Goal: Browse casually

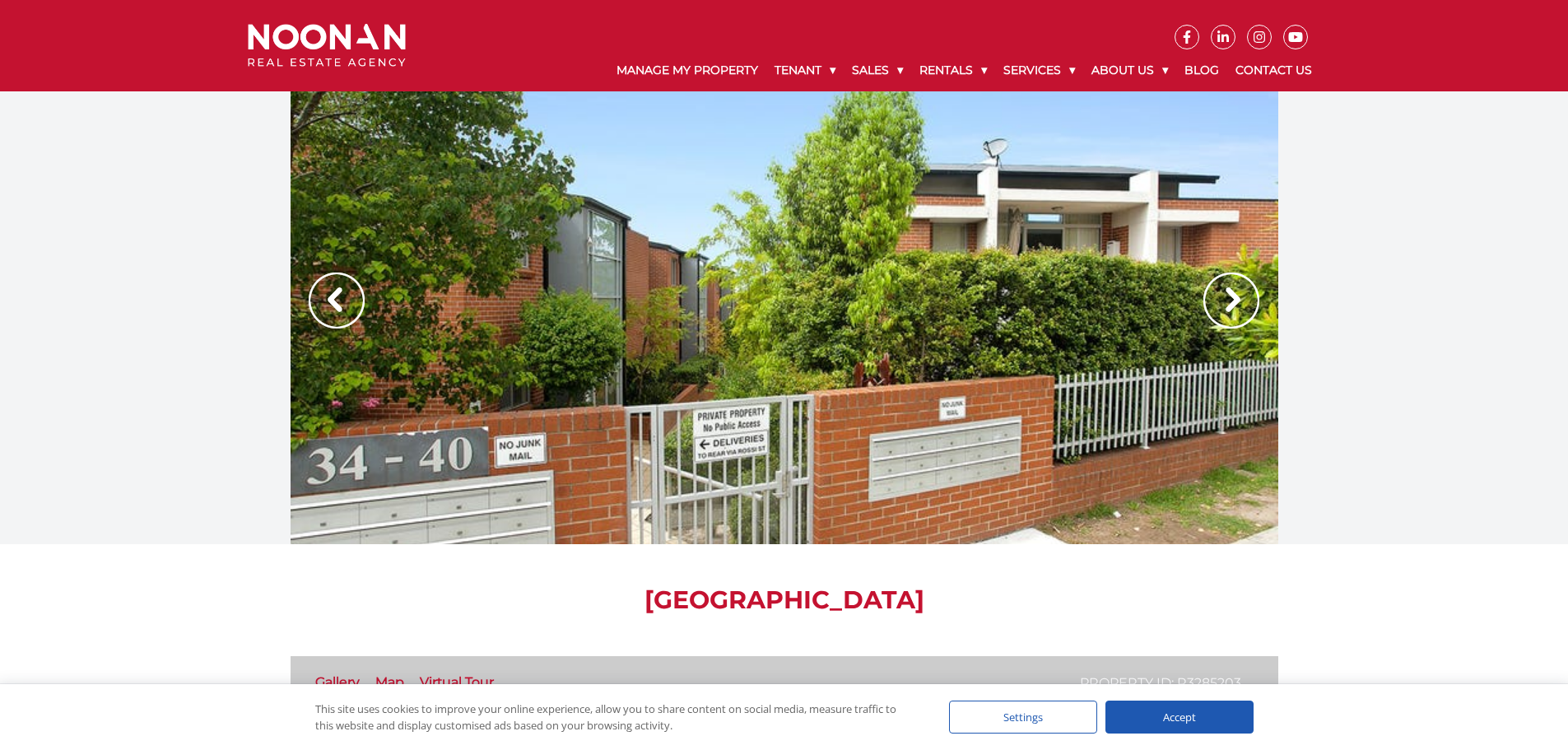
click at [1238, 298] on img at bounding box center [1231, 300] width 56 height 56
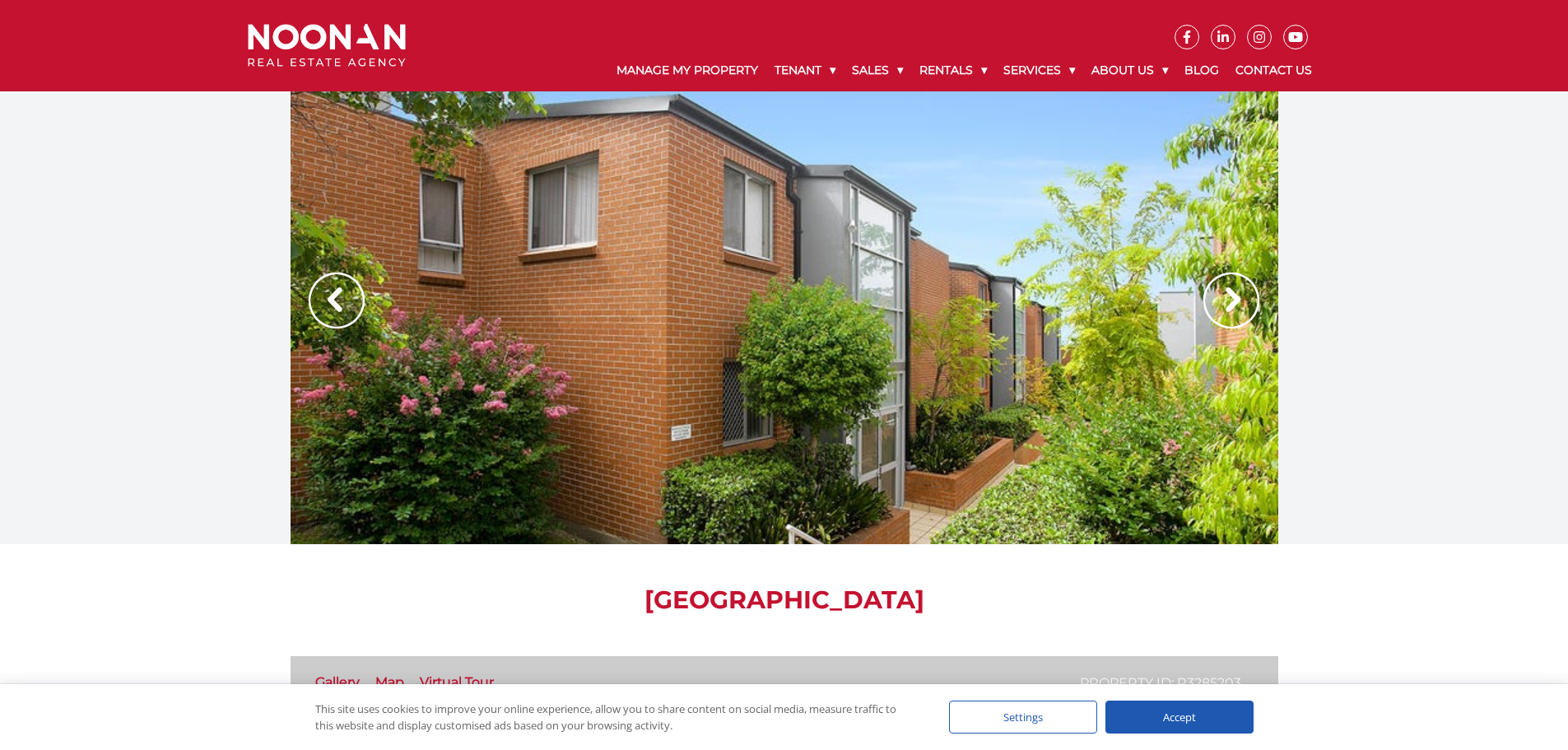
click at [1238, 298] on img at bounding box center [1231, 300] width 56 height 56
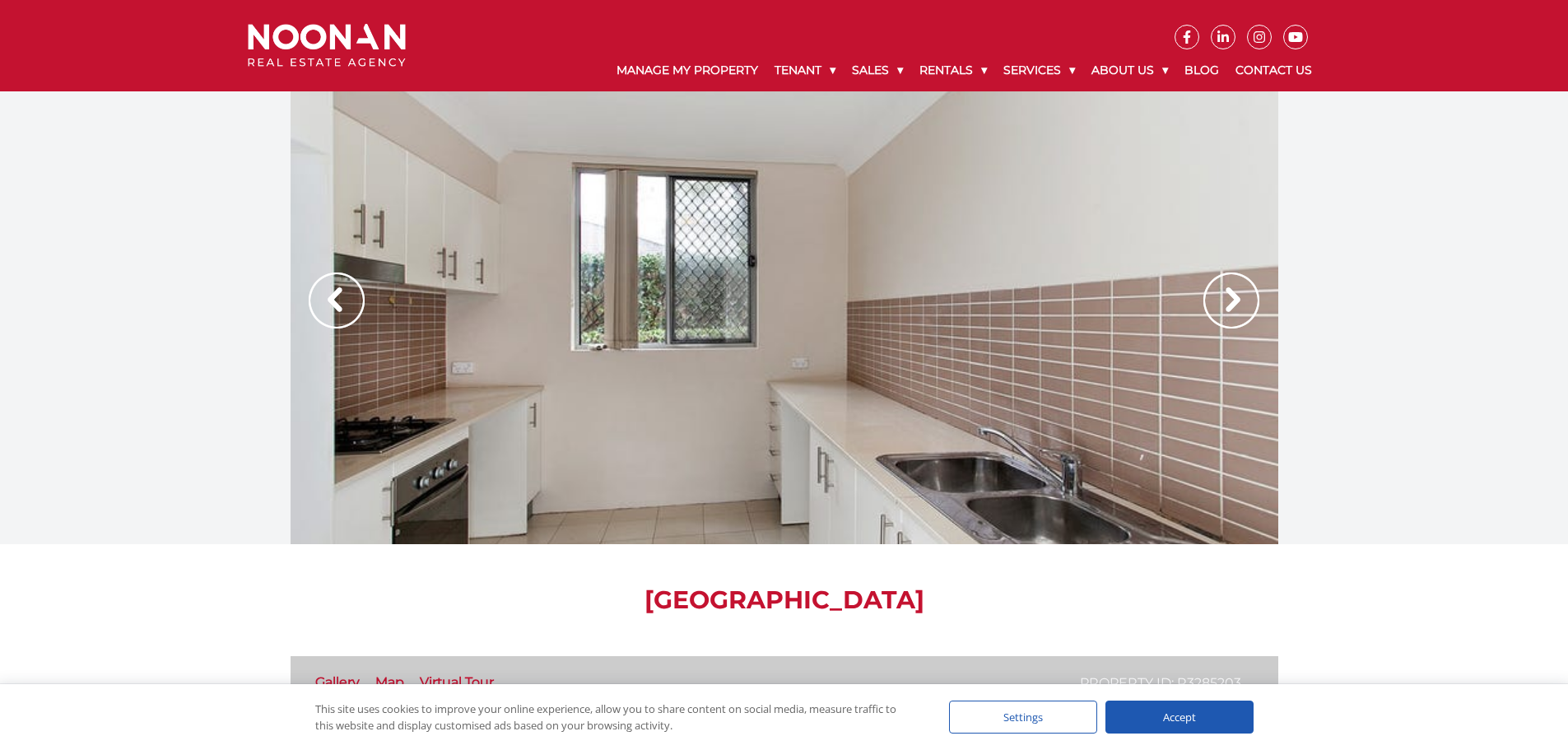
click at [1231, 298] on img at bounding box center [1231, 300] width 56 height 56
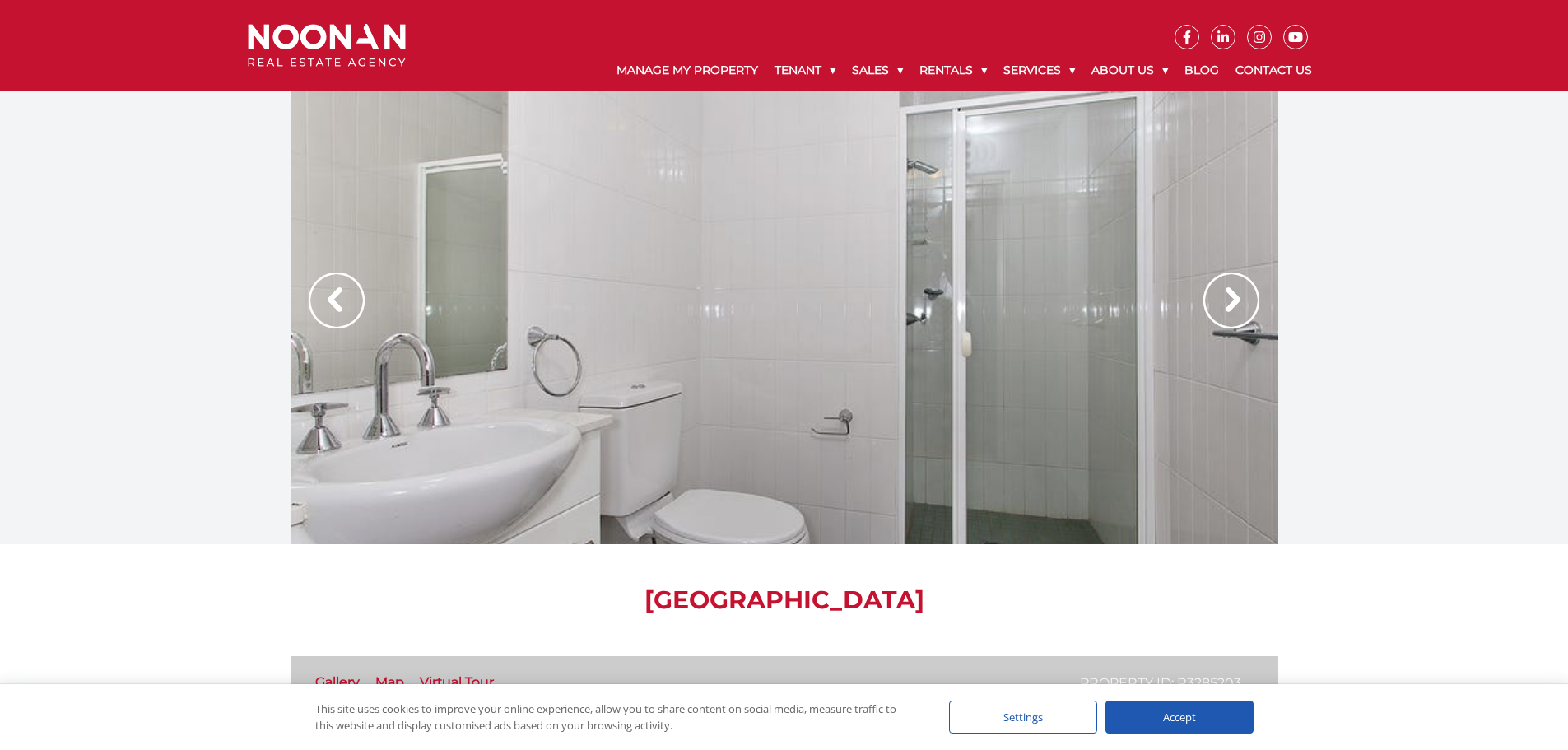
click at [1231, 298] on img at bounding box center [1231, 300] width 56 height 56
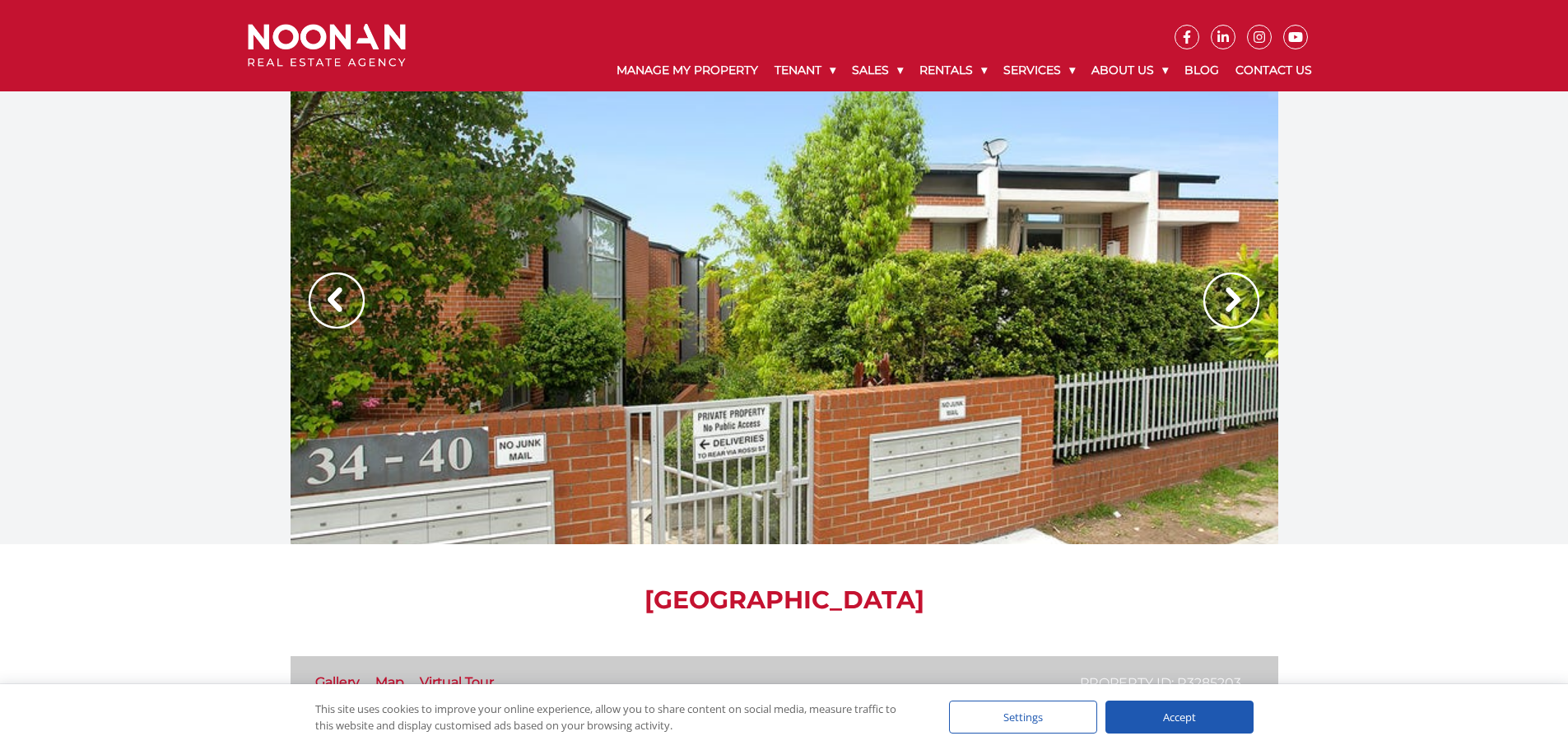
click at [1231, 298] on img at bounding box center [1231, 300] width 56 height 56
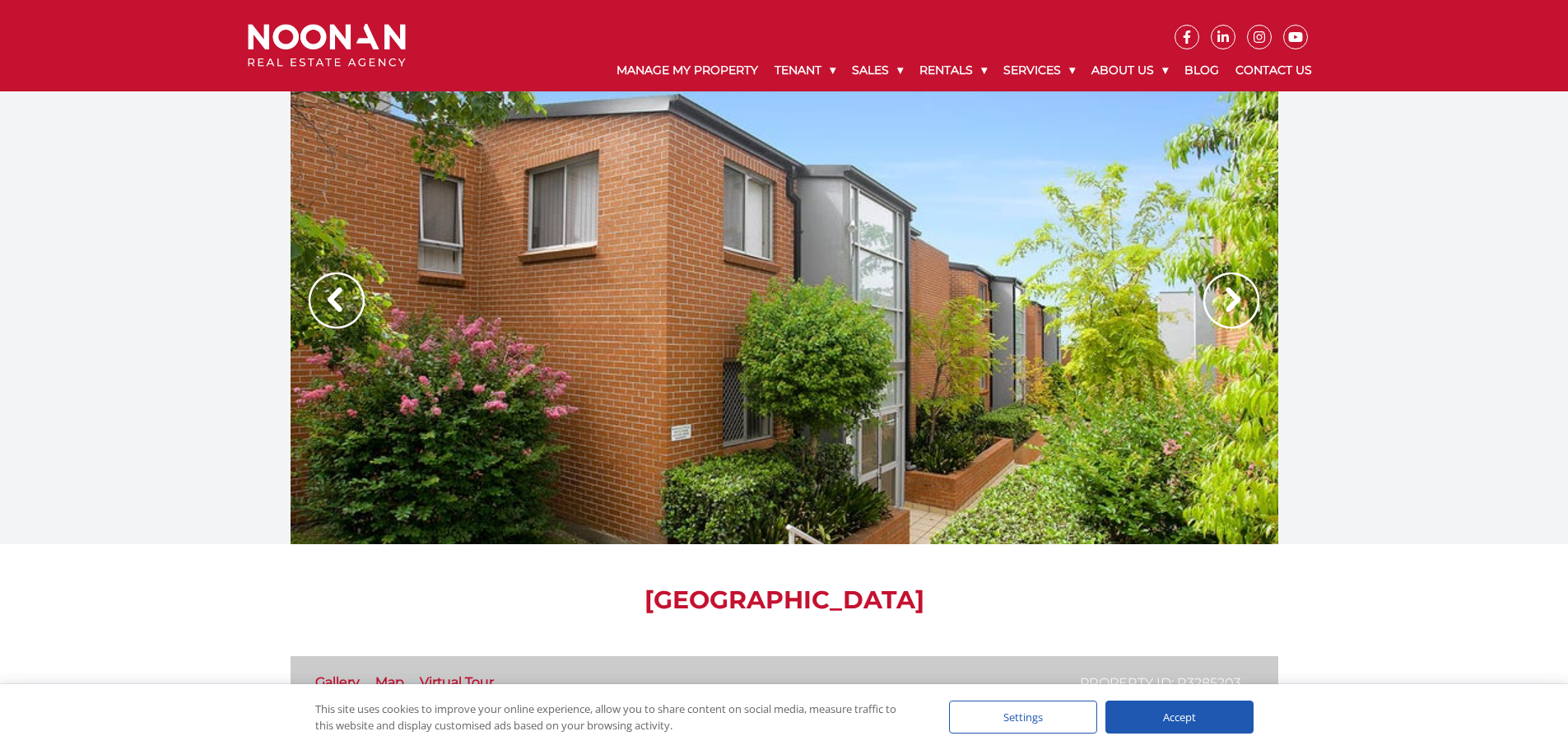
click at [1230, 298] on img at bounding box center [1231, 300] width 56 height 56
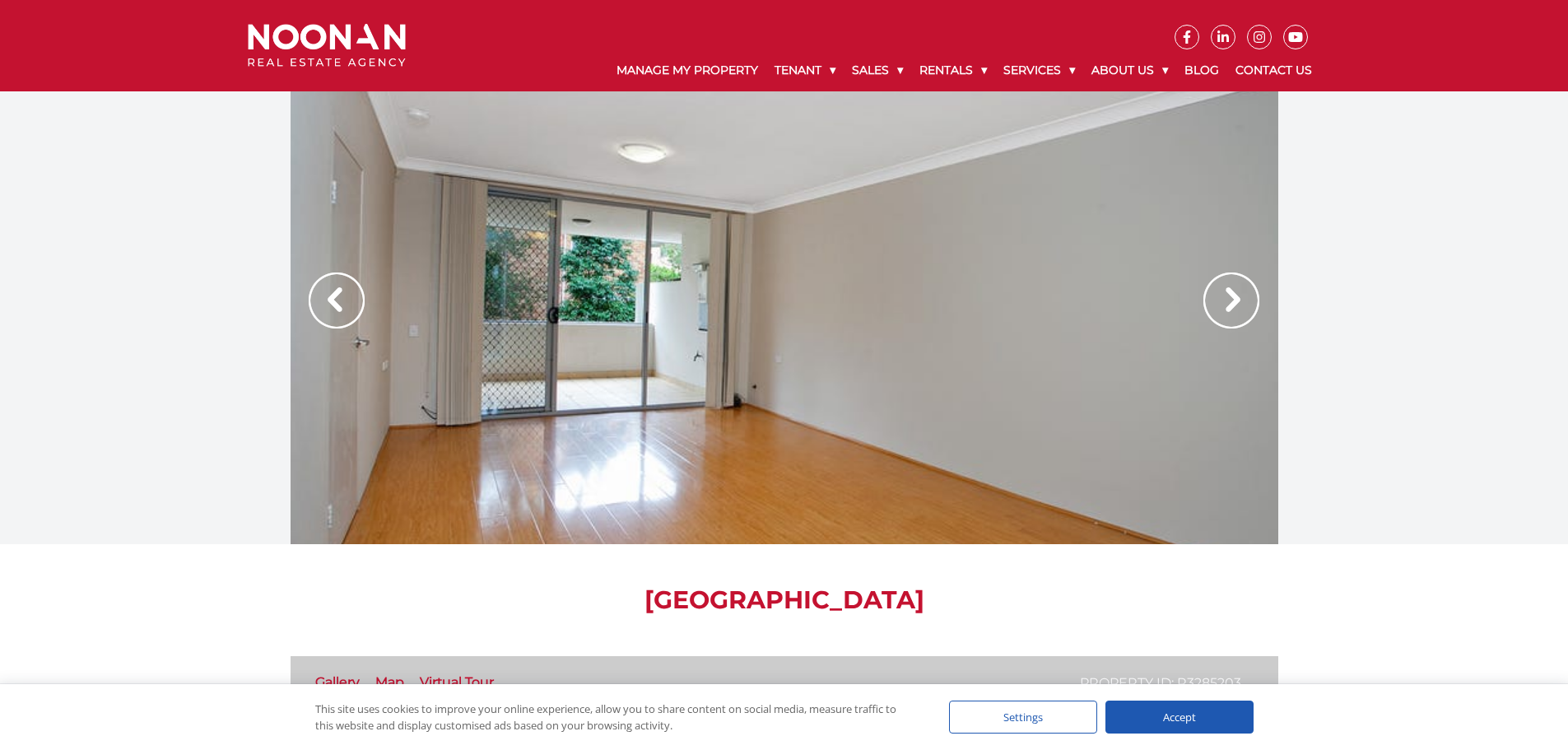
click at [1228, 298] on img at bounding box center [1231, 300] width 56 height 56
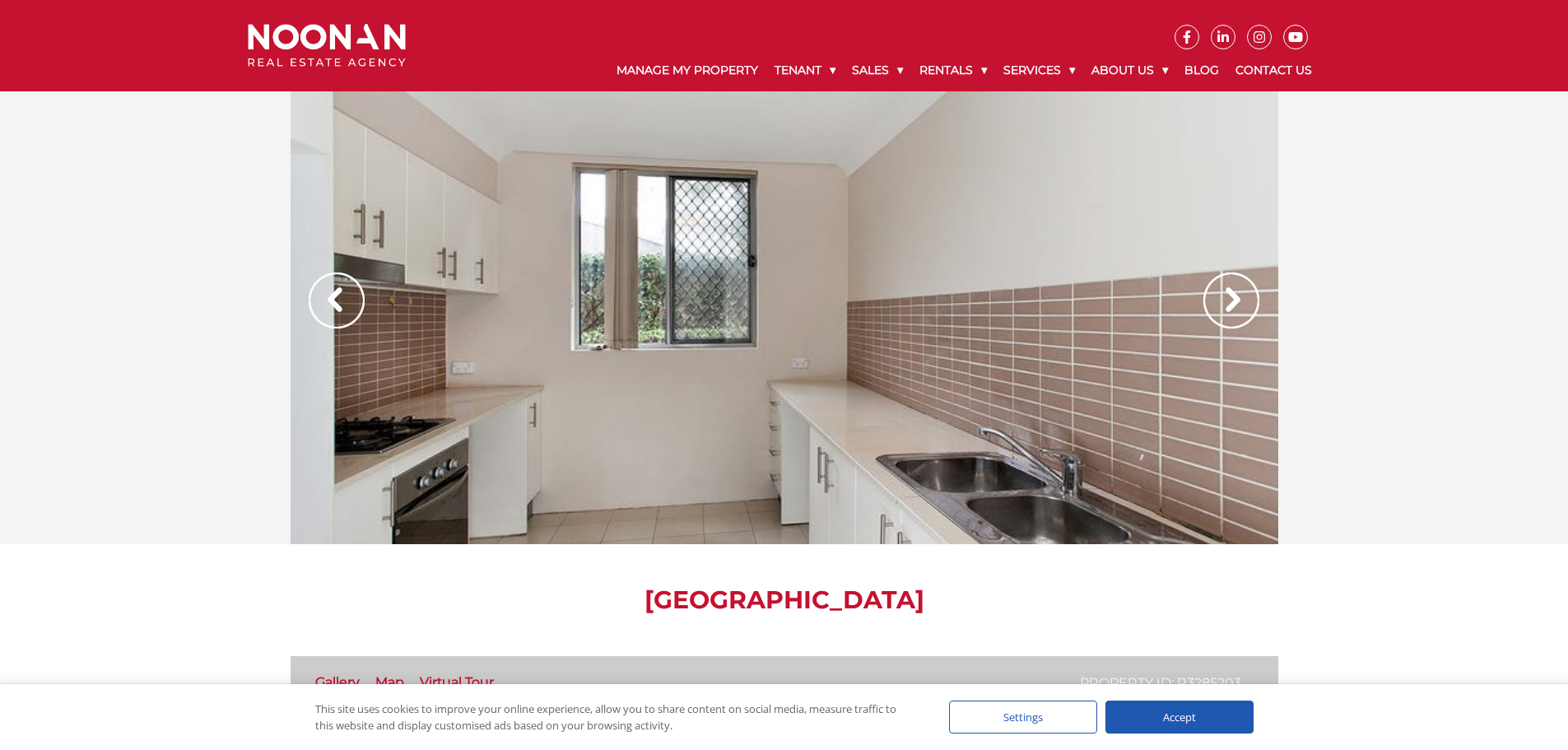
click at [1228, 298] on img at bounding box center [1231, 300] width 56 height 56
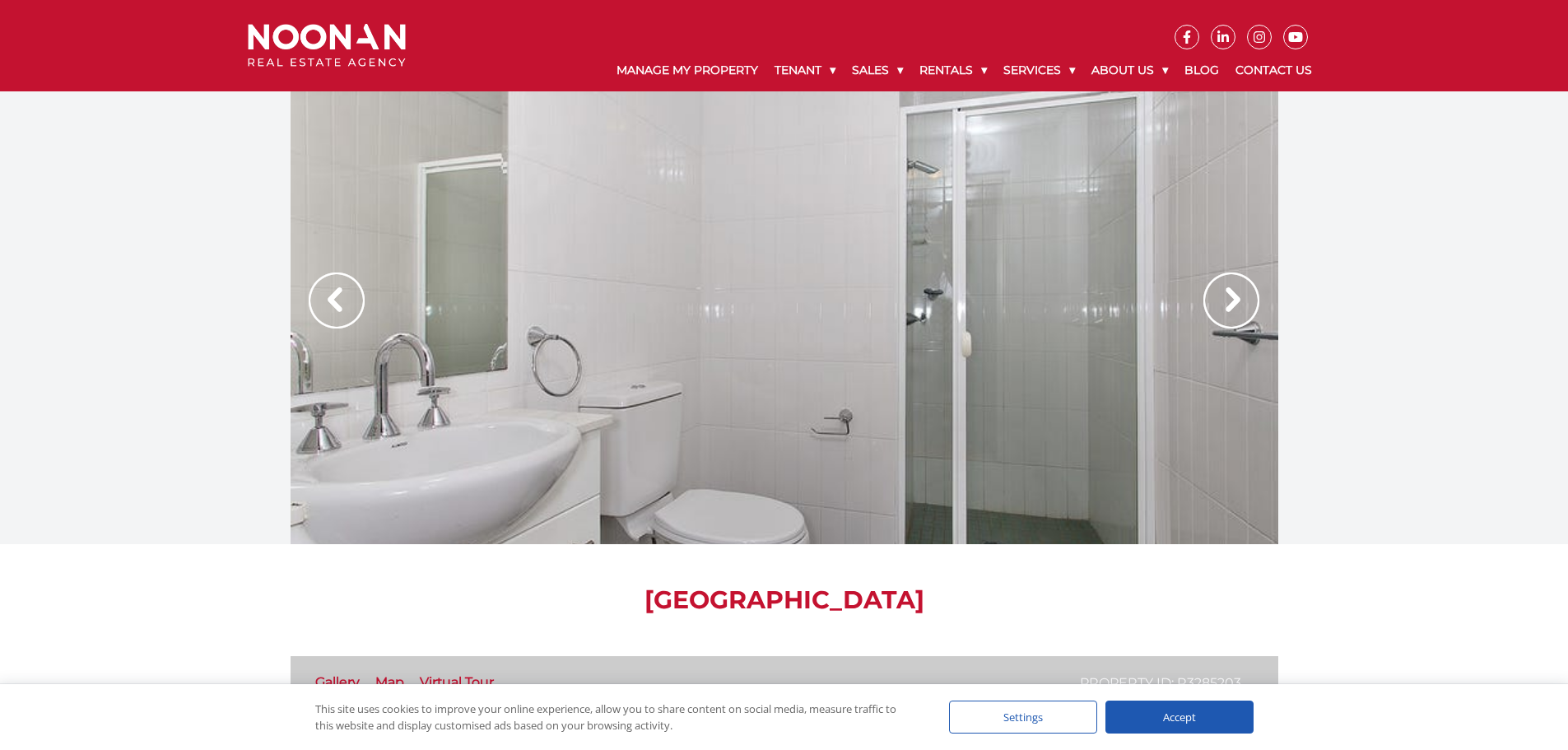
click at [1228, 298] on img at bounding box center [1231, 300] width 56 height 56
